Goal: Task Accomplishment & Management: Complete application form

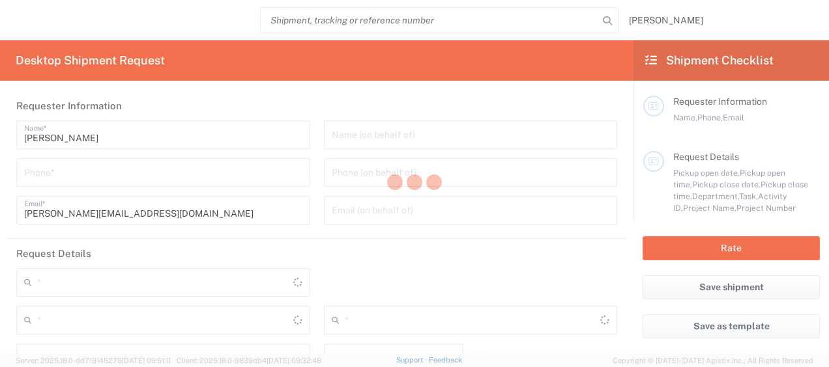
type input "3241"
type input "[GEOGRAPHIC_DATA]"
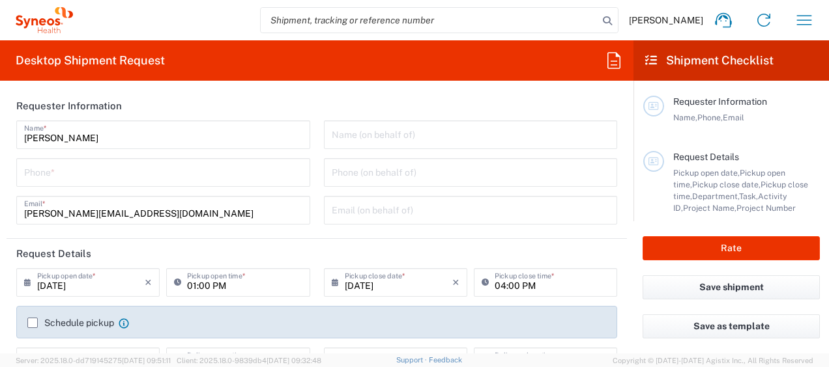
type input "INC Research Clin Svcs [GEOGRAPHIC_DATA]"
drag, startPoint x: 405, startPoint y: 136, endPoint x: 405, endPoint y: 164, distance: 28.7
click at [406, 136] on input "text" at bounding box center [471, 133] width 278 height 23
click at [240, 181] on input "tel" at bounding box center [163, 171] width 278 height 23
type input "5579387184"
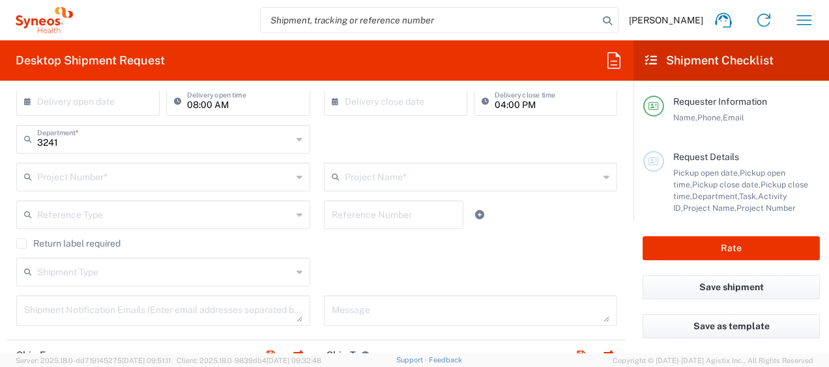
scroll to position [326, 0]
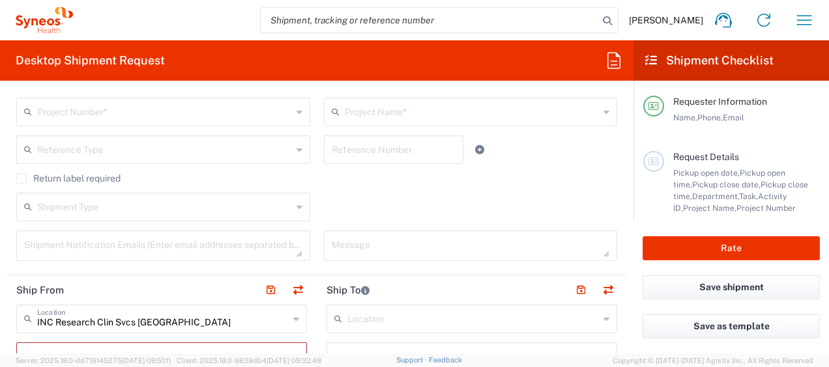
click at [296, 209] on icon at bounding box center [299, 207] width 6 height 21
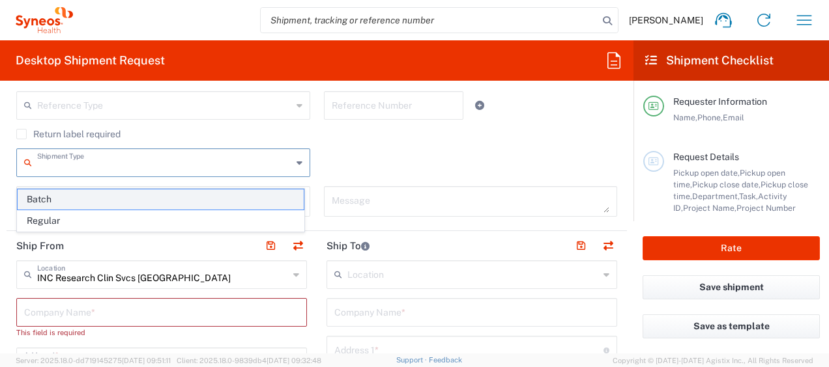
scroll to position [391, 0]
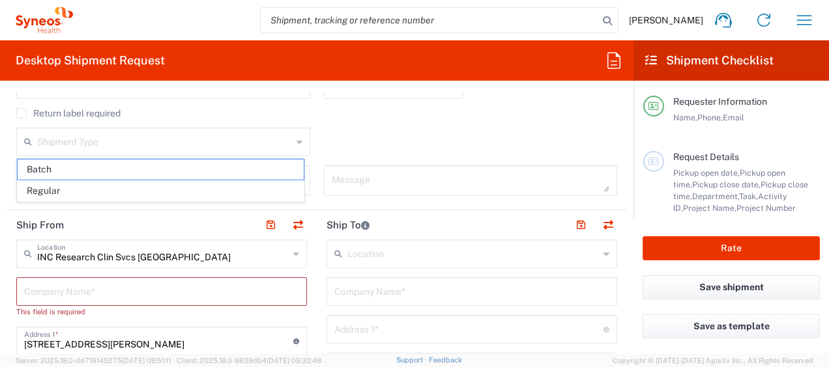
click at [344, 150] on div "Shipment Type Batch Regular" at bounding box center [317, 147] width 614 height 38
click at [377, 135] on div "Shipment Type Batch Regular" at bounding box center [317, 147] width 614 height 38
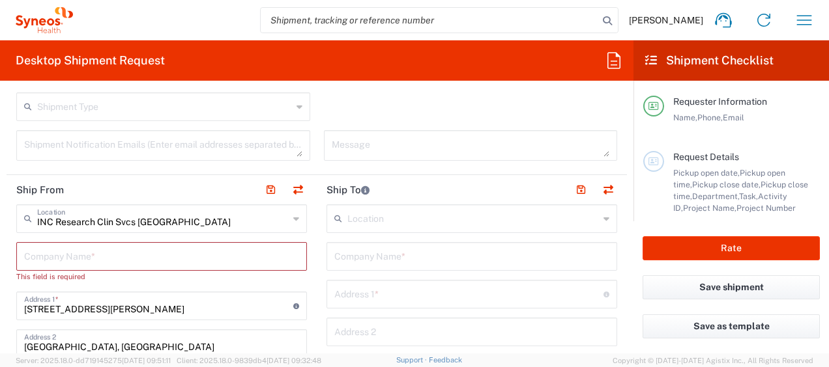
scroll to position [456, 0]
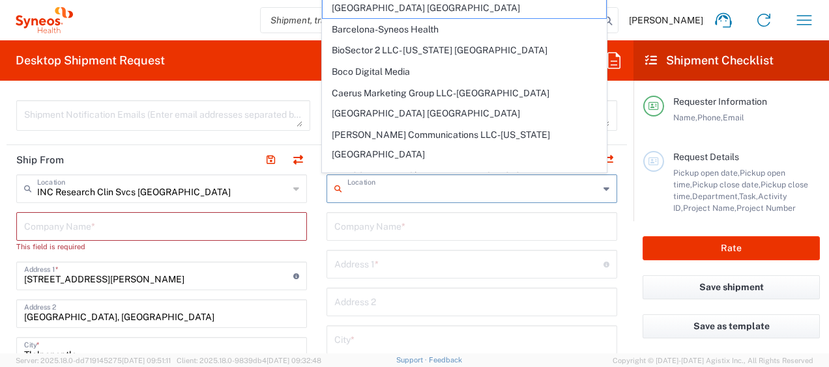
click at [405, 186] on input "text" at bounding box center [472, 188] width 251 height 23
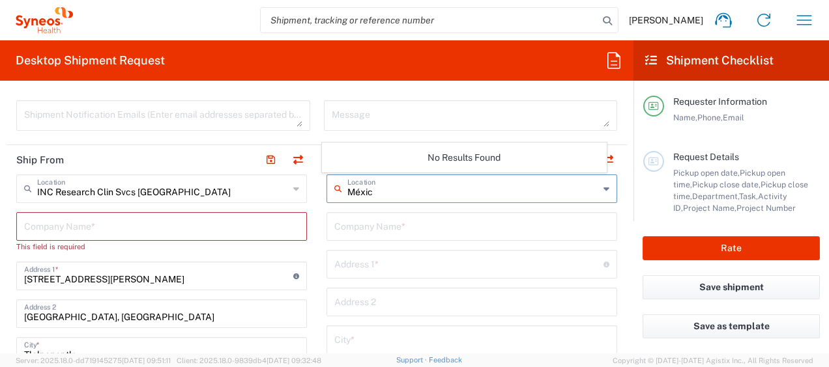
type input "[GEOGRAPHIC_DATA]"
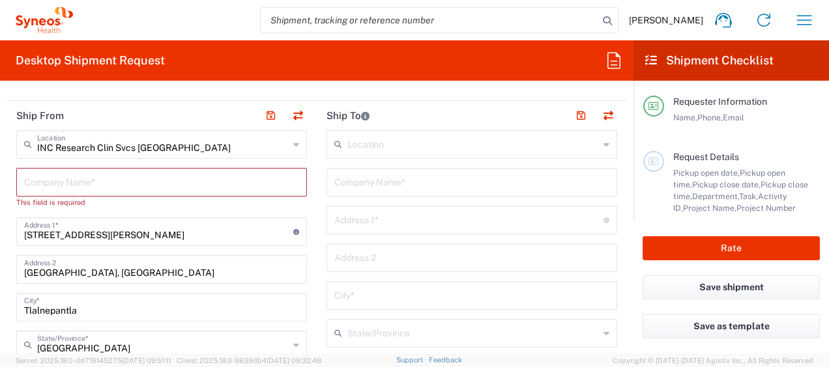
scroll to position [521, 0]
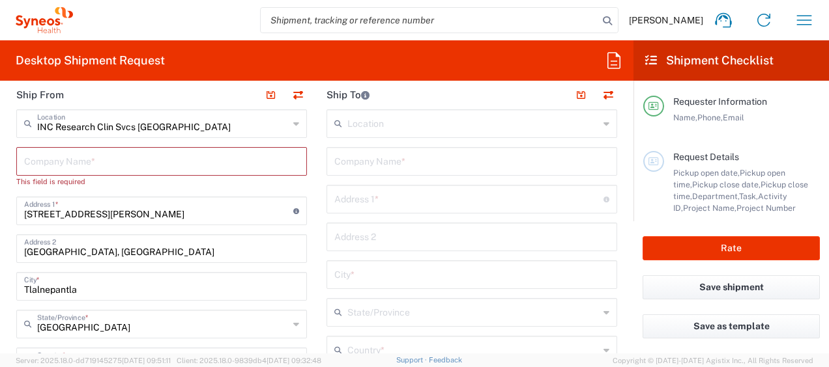
click at [405, 126] on input "text" at bounding box center [472, 122] width 251 height 23
click at [109, 172] on div "Company Name *" at bounding box center [161, 161] width 291 height 29
click at [116, 162] on input "text" at bounding box center [161, 160] width 275 height 23
click at [117, 163] on input "text" at bounding box center [161, 160] width 275 height 23
drag, startPoint x: 391, startPoint y: 195, endPoint x: 397, endPoint y: 172, distance: 24.2
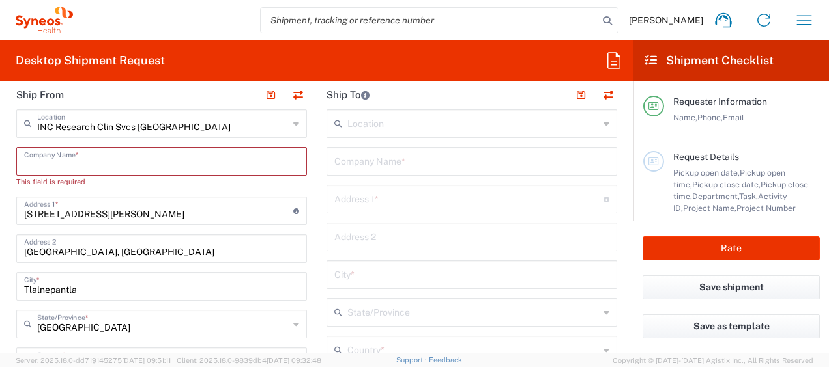
click at [391, 195] on input "text" at bounding box center [468, 198] width 269 height 23
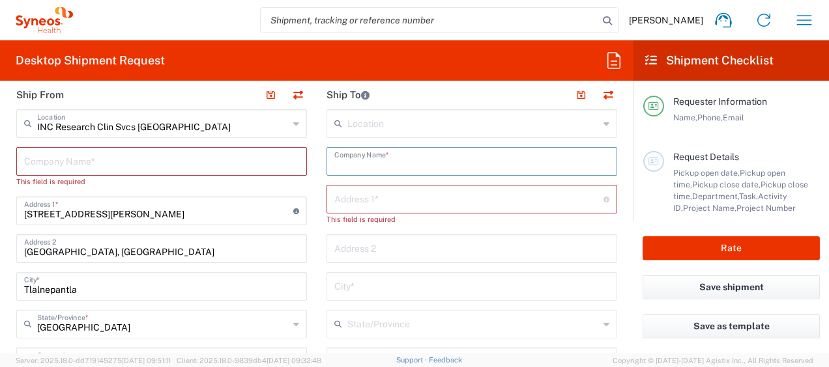
click at [377, 165] on input "text" at bounding box center [471, 160] width 275 height 23
click at [394, 204] on input "text" at bounding box center [468, 198] width 269 height 23
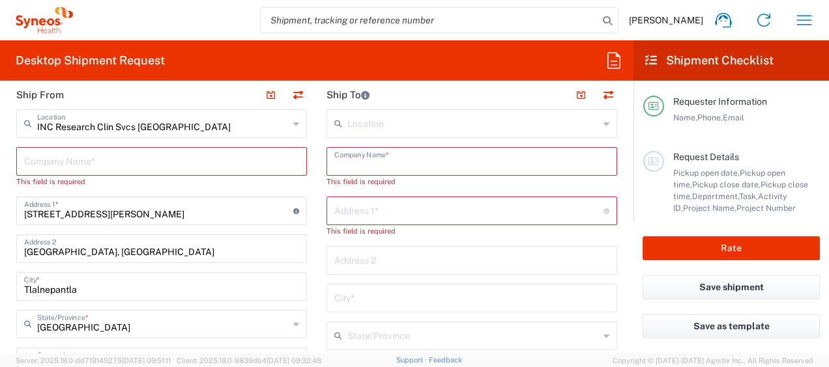
click at [392, 160] on input "text" at bounding box center [471, 160] width 275 height 23
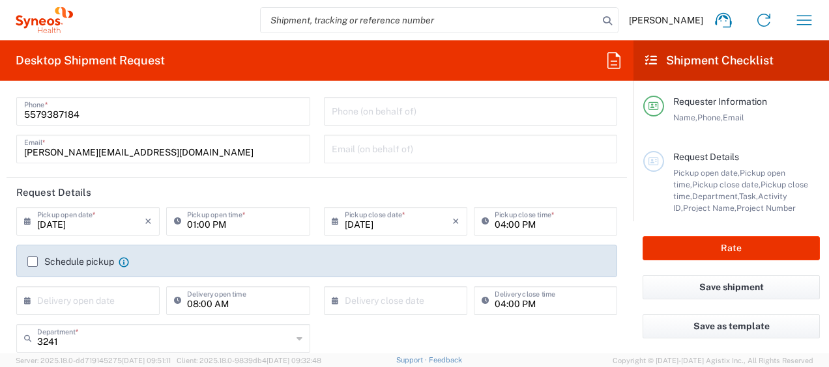
scroll to position [130, 0]
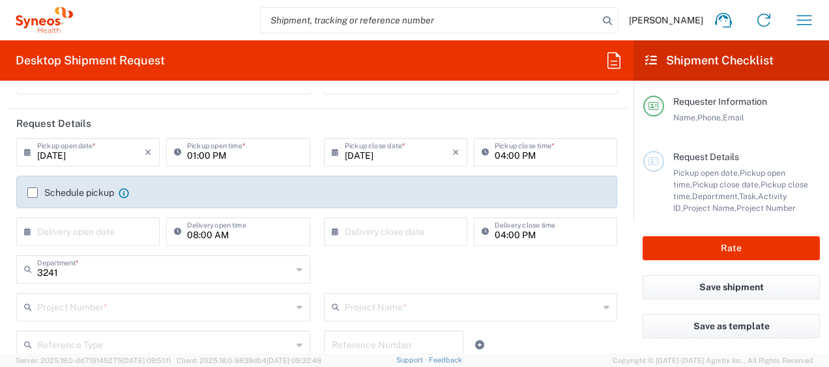
click at [341, 280] on div "3241 Department * 3241 3000 3100 3109 3110 3111 3112 3125 3130 3135 3136 3150 3…" at bounding box center [317, 274] width 614 height 38
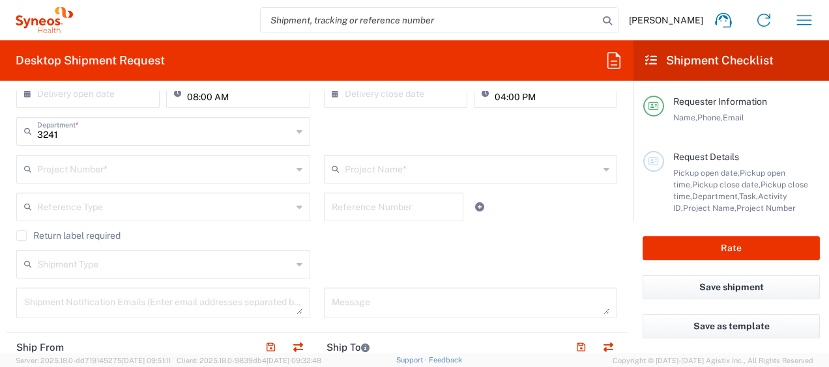
scroll to position [391, 0]
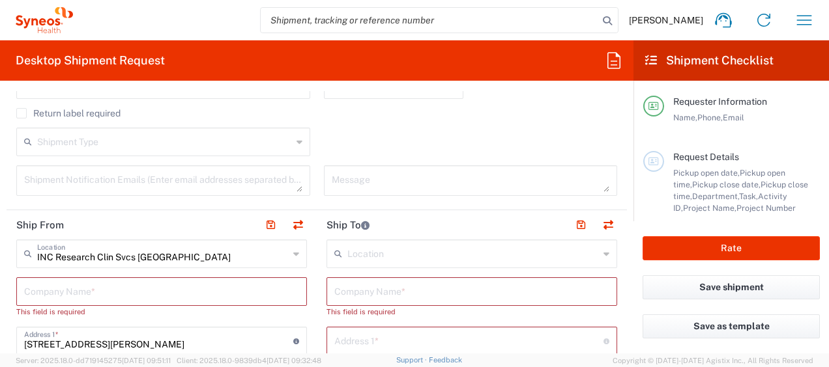
click at [396, 254] on input "text" at bounding box center [472, 253] width 251 height 23
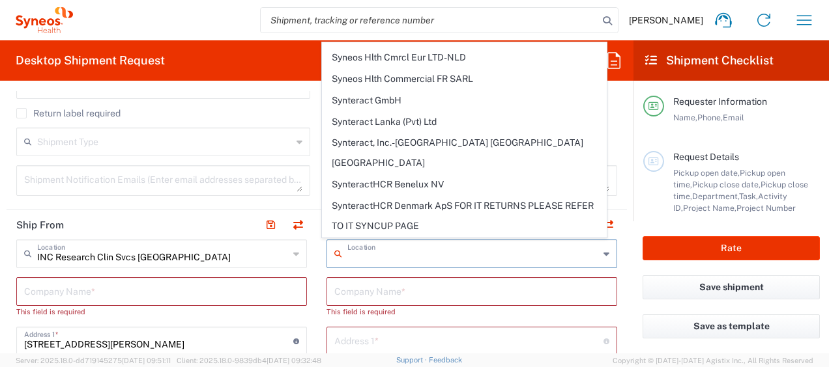
scroll to position [2751, 0]
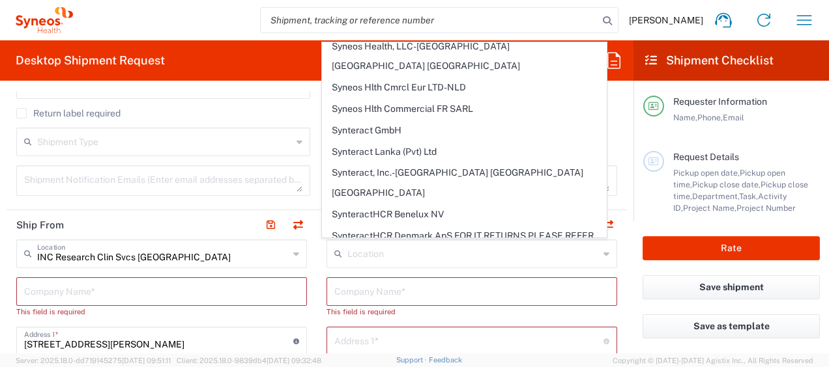
click at [270, 60] on agx-form-header "Desktop Shipment Request" at bounding box center [316, 60] width 633 height 40
